Goal: Use online tool/utility

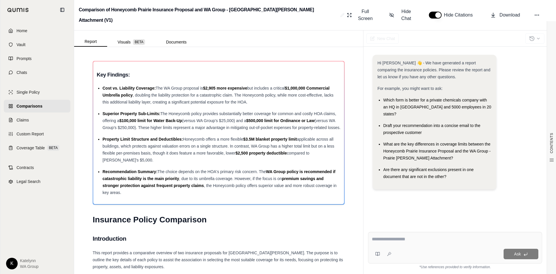
scroll to position [1174, 0]
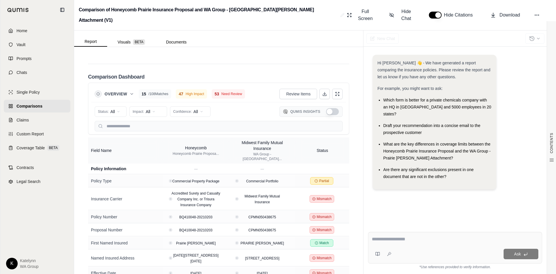
click at [398, 236] on textarea at bounding box center [455, 238] width 166 height 7
type textarea "**********"
click at [527, 254] on icon at bounding box center [525, 253] width 3 height 2
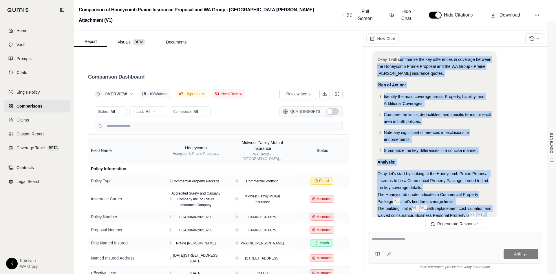
scroll to position [160, 0]
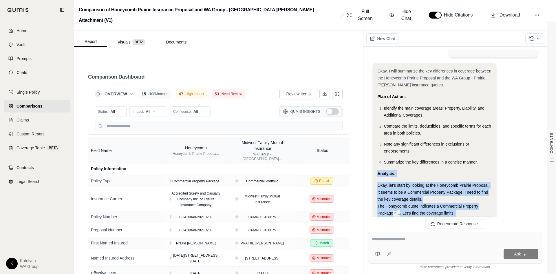
drag, startPoint x: 428, startPoint y: 183, endPoint x: 373, endPoint y: 160, distance: 59.7
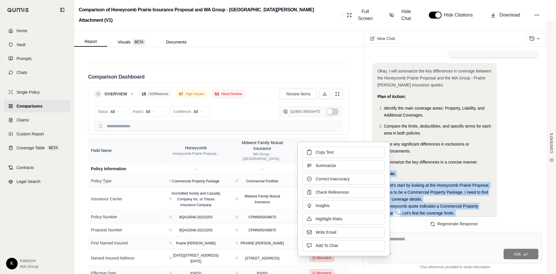
copy div "Analysis: Okay, let's start by looking at the Honeycomb Prairie Proposal. It se…"
